Goal: Book appointment/travel/reservation

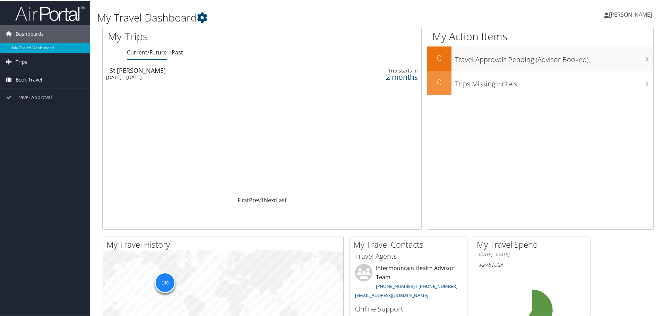
drag, startPoint x: 0, startPoint y: 0, endPoint x: 37, endPoint y: 80, distance: 88.5
click at [37, 80] on span "Book Travel" at bounding box center [29, 78] width 27 height 17
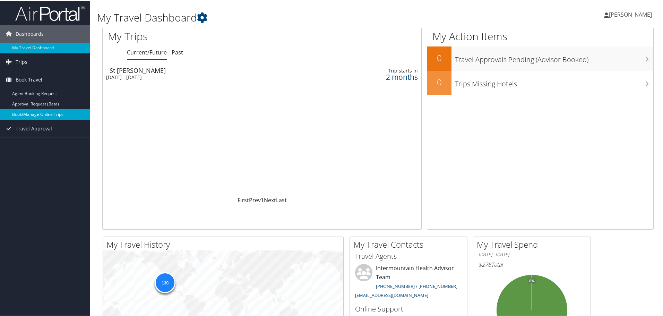
click at [49, 114] on link "Book/Manage Online Trips" at bounding box center [45, 114] width 90 height 10
